Goal: Information Seeking & Learning: Learn about a topic

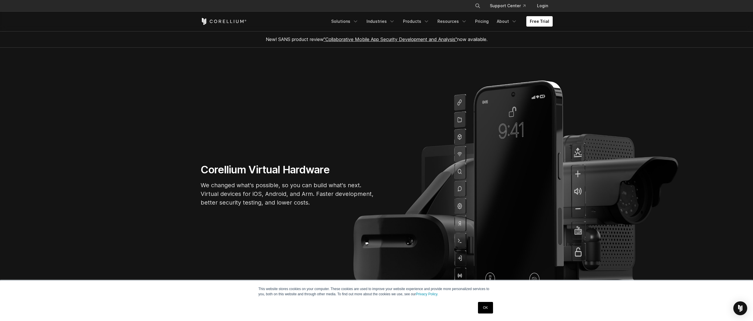
click at [400, 41] on link ""Collaborative Mobile App Security Development and Analysis"" at bounding box center [389, 39] width 133 height 6
click at [467, 21] on icon "Navigation Menu" at bounding box center [464, 22] width 6 height 6
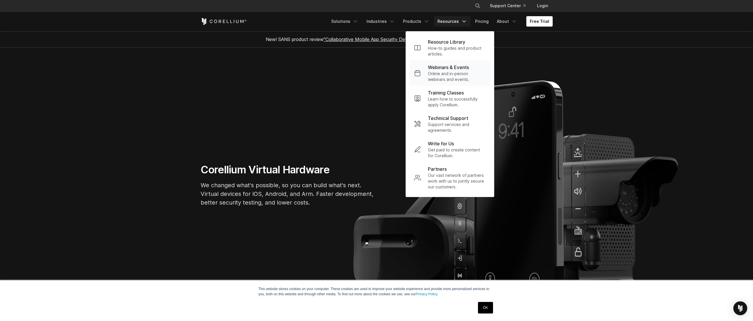
click at [468, 66] on p "Webinars & Events" at bounding box center [448, 67] width 41 height 7
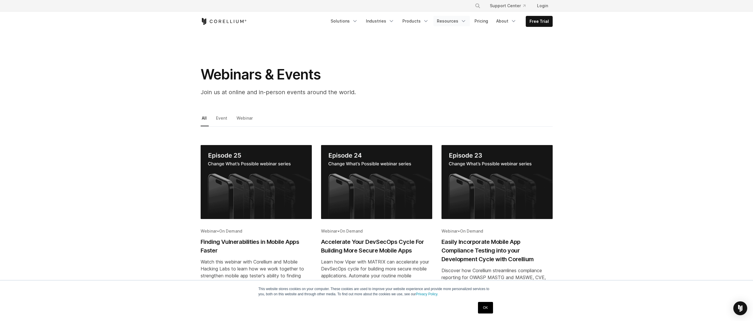
click at [446, 21] on link "Resources" at bounding box center [451, 21] width 36 height 10
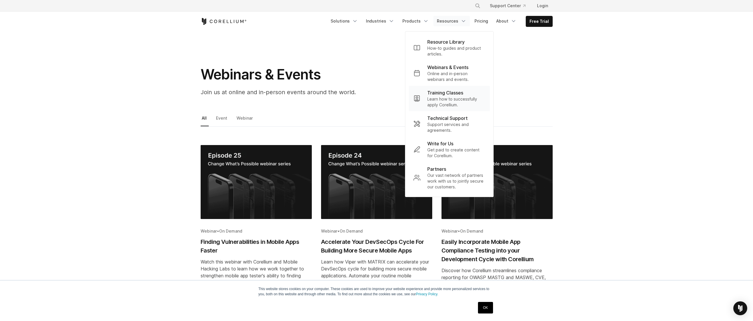
click at [465, 100] on p "Learn how to successfully apply Corellium." at bounding box center [456, 102] width 58 height 12
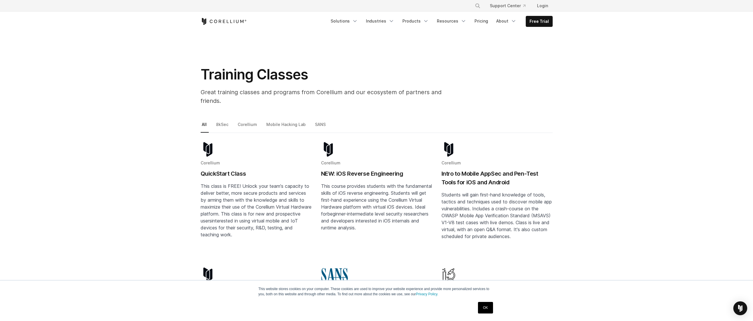
scroll to position [77, 0]
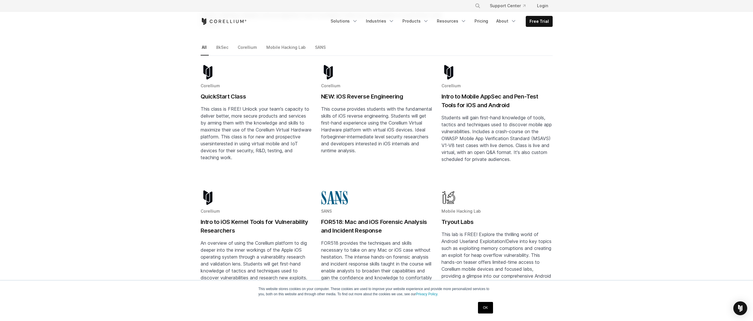
click at [482, 92] on h2 "Intro to Mobile AppSec and Pen-Test Tools for iOS and Android" at bounding box center [496, 100] width 111 height 17
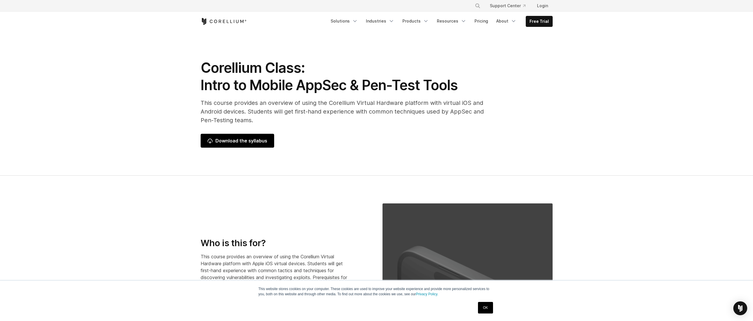
click at [210, 142] on span "Download the syllabus" at bounding box center [237, 140] width 60 height 7
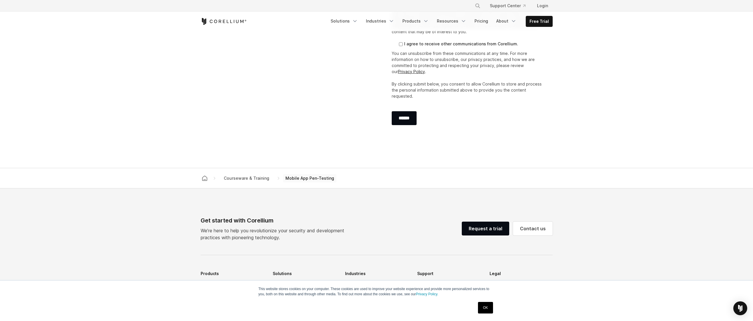
scroll to position [1003, 0]
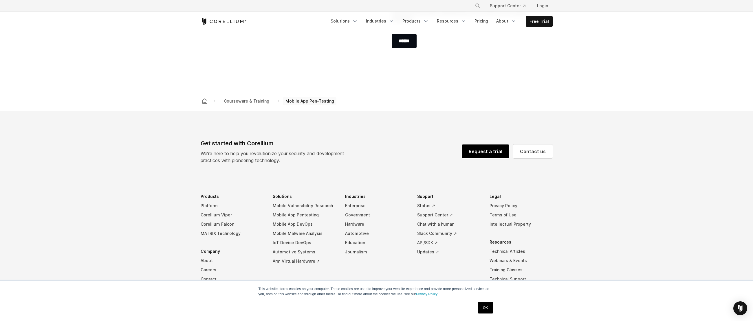
click at [479, 151] on link "Request a trial" at bounding box center [484, 152] width 47 height 14
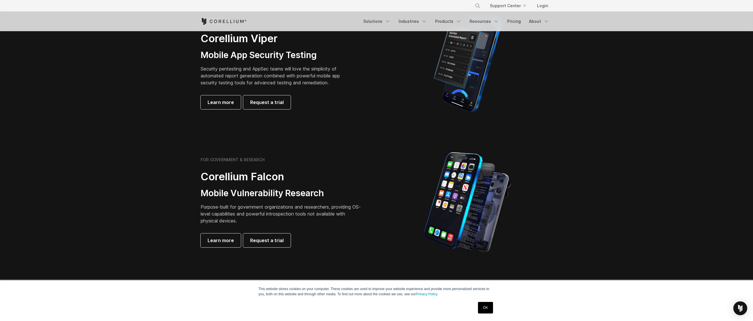
scroll to position [77, 0]
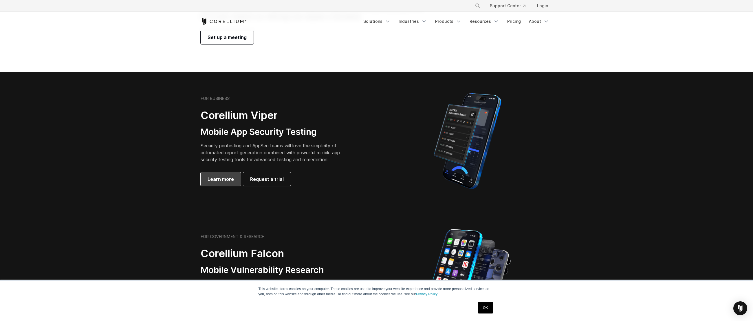
click at [225, 179] on span "Learn more" at bounding box center [220, 179] width 26 height 7
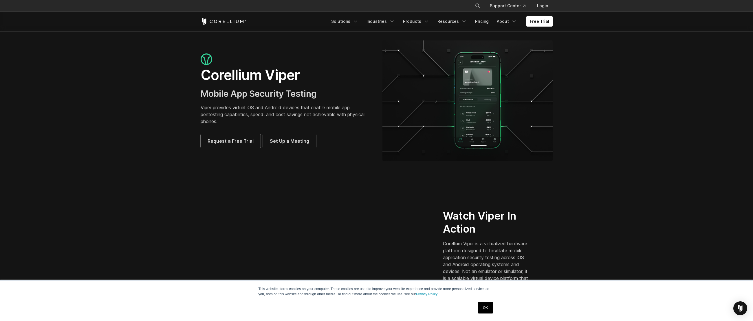
click at [468, 100] on img at bounding box center [467, 101] width 170 height 121
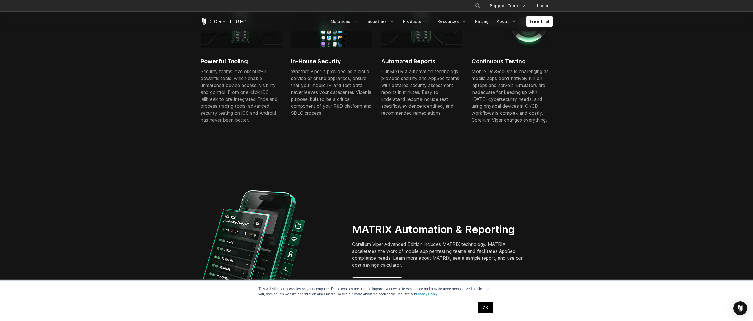
scroll to position [463, 0]
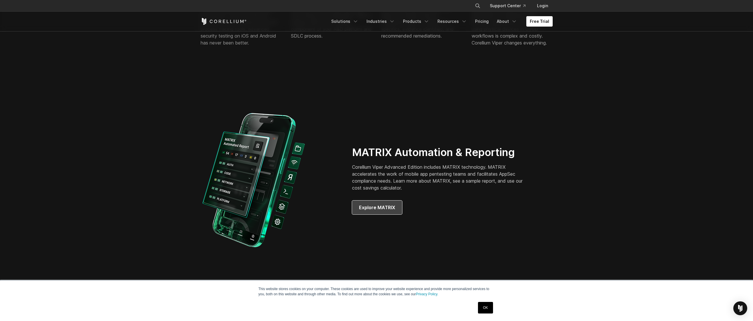
click at [352, 205] on link "Explore MATRIX" at bounding box center [377, 208] width 50 height 14
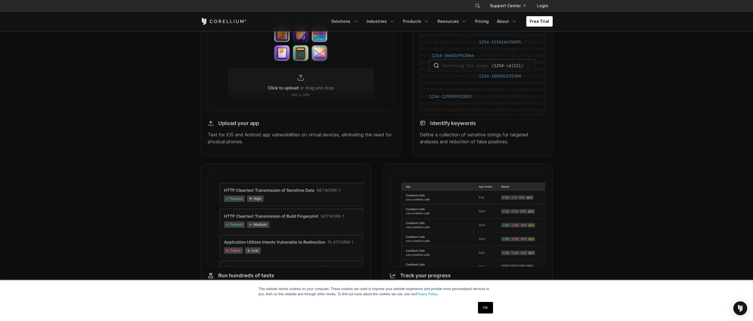
scroll to position [463, 0]
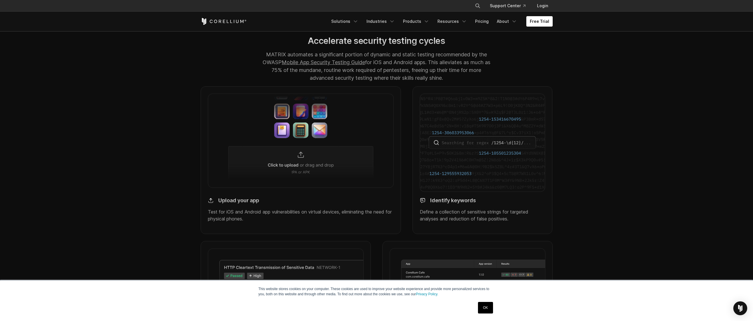
click at [286, 126] on img at bounding box center [301, 141] width 186 height 94
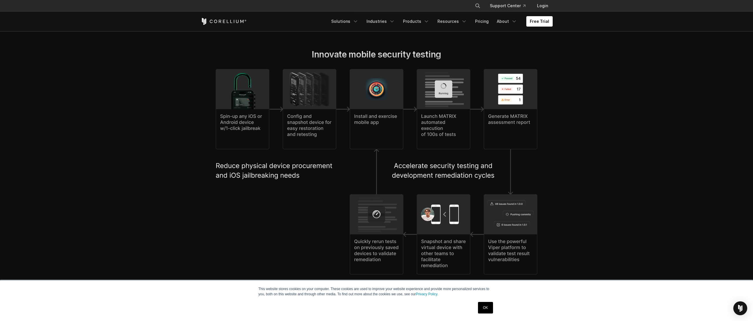
scroll to position [1219, 0]
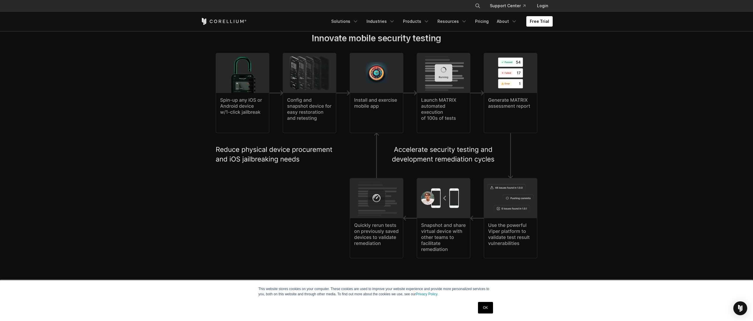
drag, startPoint x: 168, startPoint y: 149, endPoint x: 166, endPoint y: 165, distance: 16.0
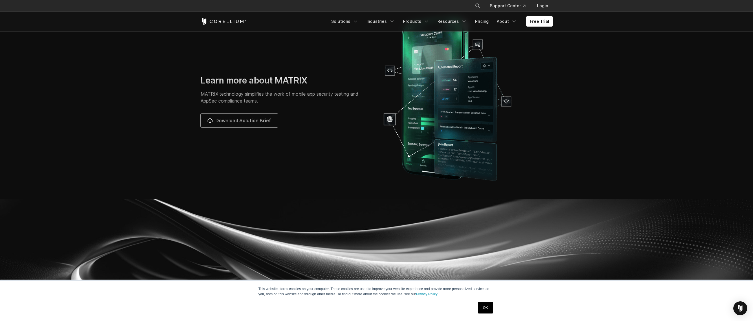
scroll to position [1605, 0]
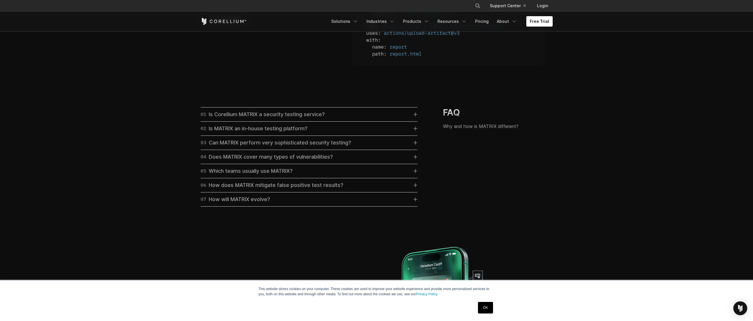
click at [221, 119] on div "01 Is Corellium MATRIX a security testing service?" at bounding box center [262, 115] width 124 height 8
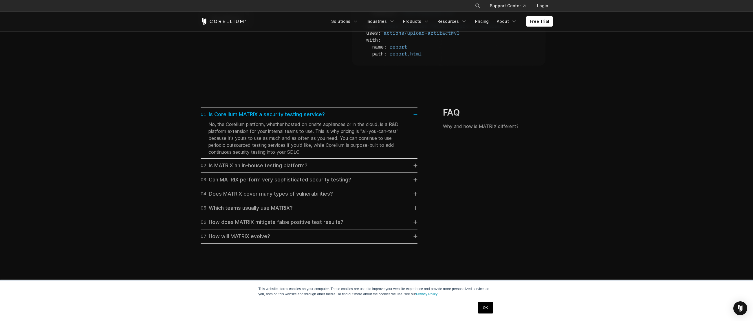
click at [222, 118] on div "01 Is Corellium MATRIX a security testing service?" at bounding box center [262, 115] width 124 height 8
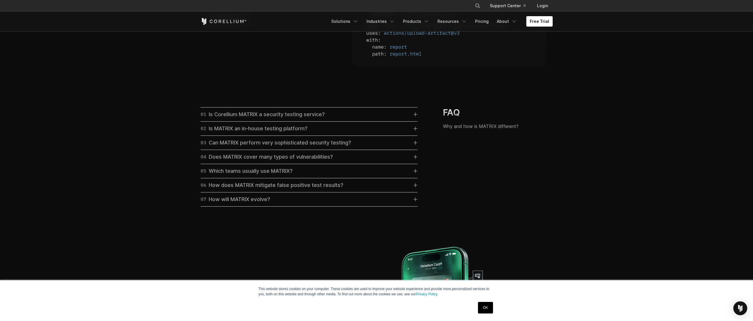
click at [226, 147] on div "03 Can MATRIX perform very sophisticated security testing?" at bounding box center [275, 143] width 150 height 8
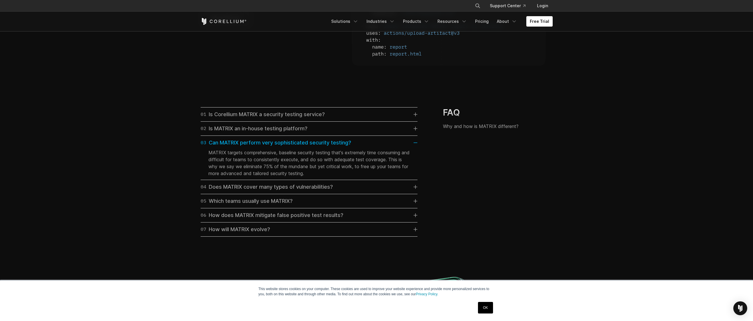
click at [222, 147] on div "03 Can MATRIX perform very sophisticated security testing?" at bounding box center [275, 143] width 150 height 8
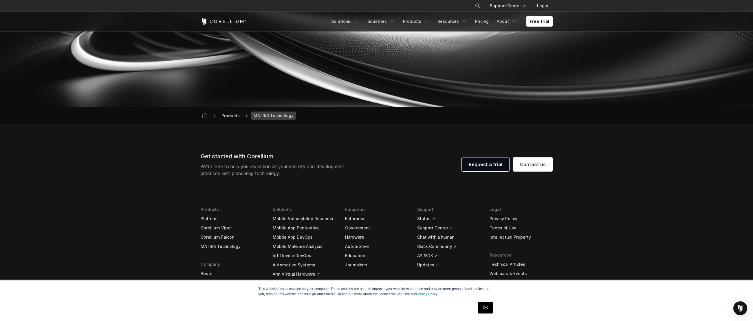
scroll to position [1914, 0]
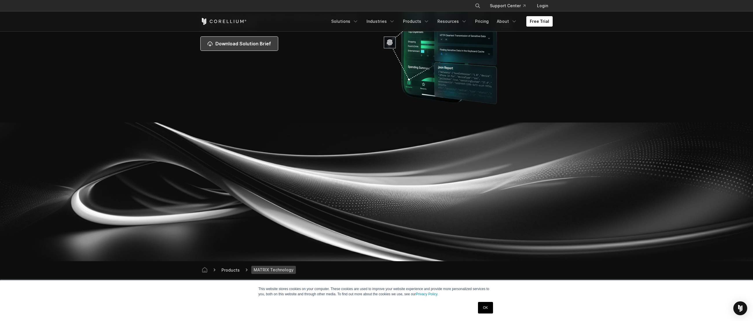
click at [224, 57] on div "Learn more about MATRIX MATRIX technology simplifies the work of mobile app sec…" at bounding box center [376, 21] width 363 height 173
click at [246, 51] on link "Download Solution Brief" at bounding box center [238, 44] width 77 height 14
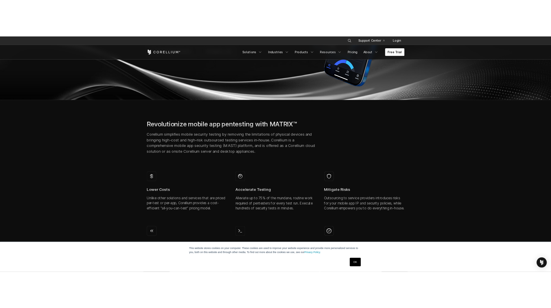
scroll to position [0, 0]
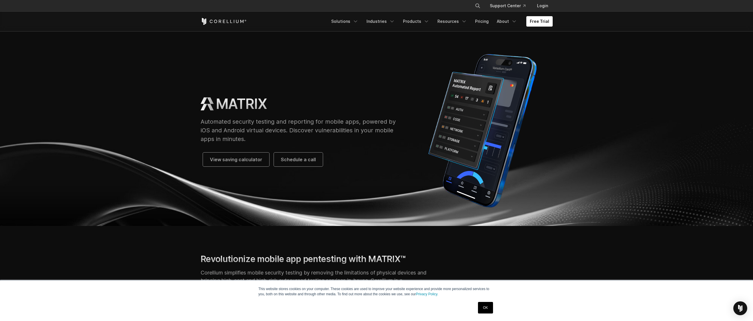
drag, startPoint x: 190, startPoint y: 156, endPoint x: 164, endPoint y: 154, distance: 26.7
click at [164, 154] on img at bounding box center [376, 173] width 753 height 108
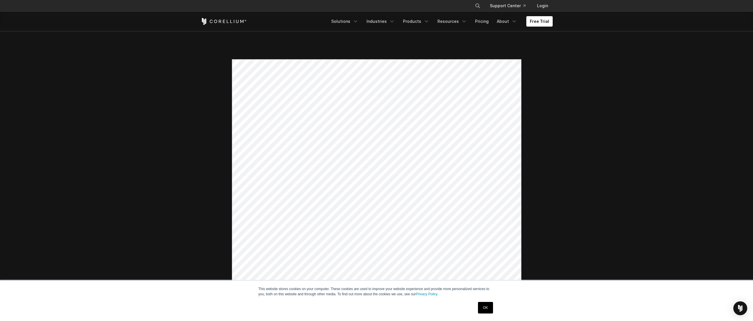
click at [492, 314] on div "OK" at bounding box center [485, 308] width 18 height 15
click at [492, 312] on link "OK" at bounding box center [485, 308] width 15 height 12
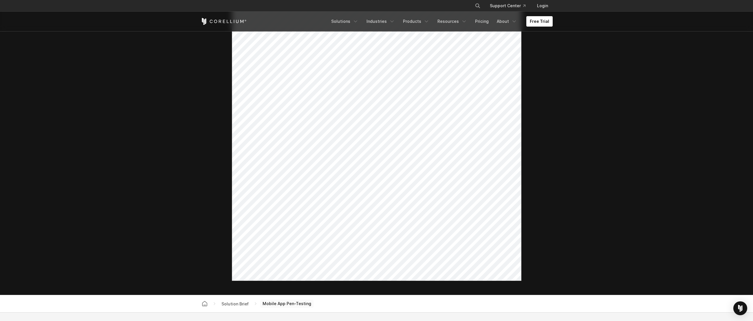
scroll to position [77, 0]
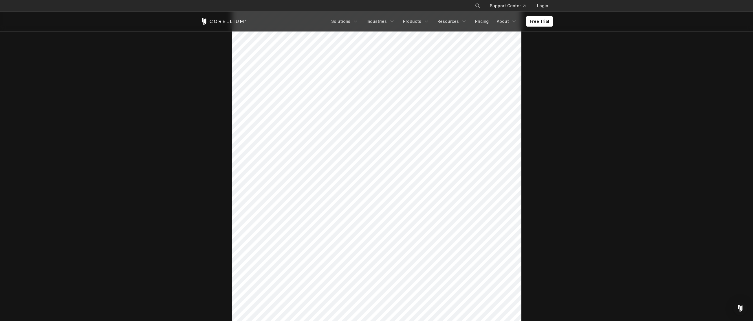
drag, startPoint x: 522, startPoint y: 154, endPoint x: 578, endPoint y: 124, distance: 63.7
click at [582, 123] on section at bounding box center [376, 163] width 753 height 418
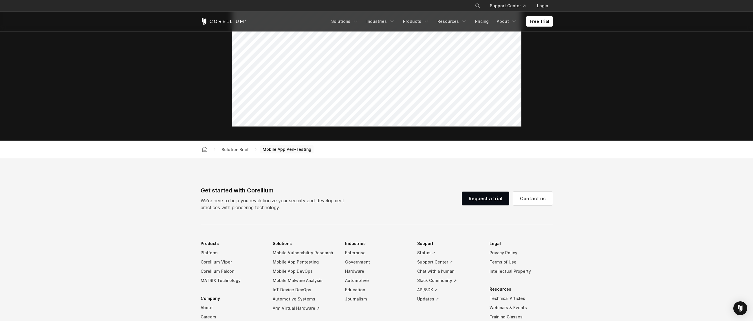
scroll to position [0, 0]
